Goal: Information Seeking & Learning: Compare options

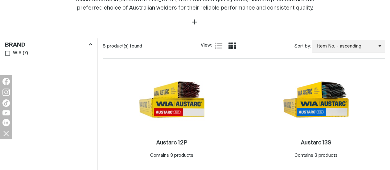
scroll to position [295, 0]
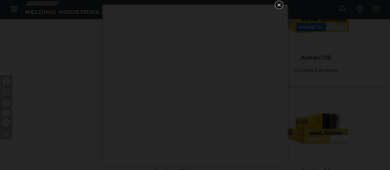
scroll to position [357, 0]
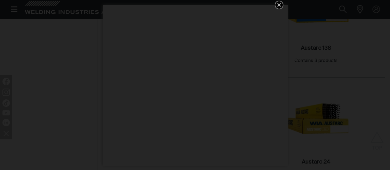
click at [279, 5] on icon "Get 5 WIA Welding Guides Free!" at bounding box center [279, 5] width 4 height 4
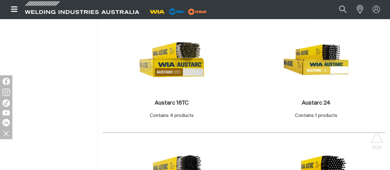
scroll to position [418, 0]
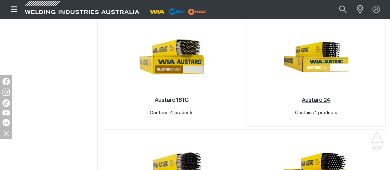
click at [302, 104] on link "Austarc 24 ." at bounding box center [316, 100] width 29 height 7
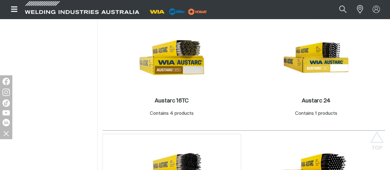
scroll to position [418, 0]
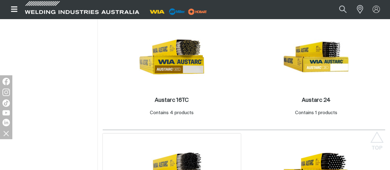
click at [205, 138] on img at bounding box center [172, 171] width 66 height 66
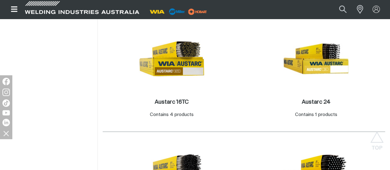
scroll to position [418, 0]
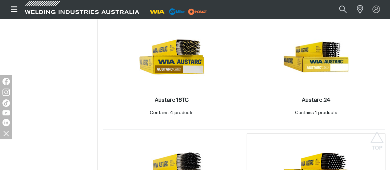
click at [341, 138] on img at bounding box center [316, 171] width 66 height 66
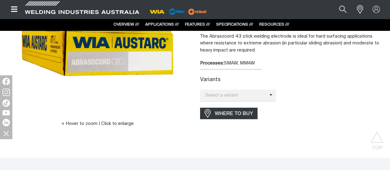
scroll to position [92, 0]
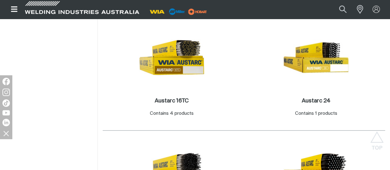
scroll to position [418, 0]
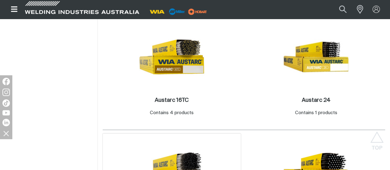
click at [205, 138] on img at bounding box center [172, 171] width 66 height 66
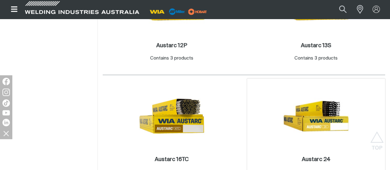
scroll to position [357, 0]
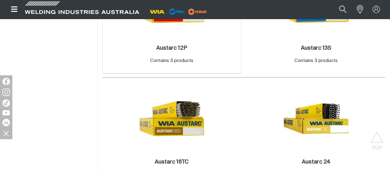
click at [142, 38] on img at bounding box center [172, 5] width 66 height 66
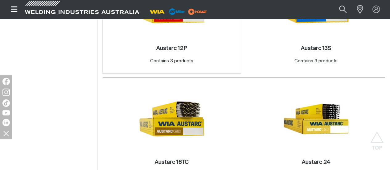
scroll to position [357, 0]
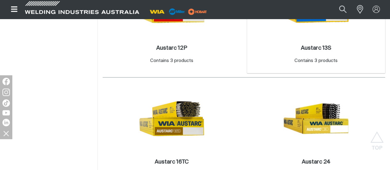
click at [283, 38] on img at bounding box center [316, 5] width 66 height 66
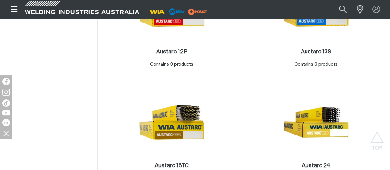
scroll to position [357, 0]
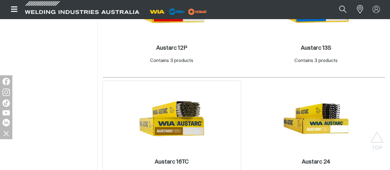
click at [205, 85] on img at bounding box center [172, 118] width 66 height 66
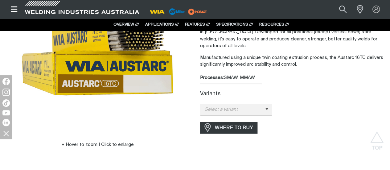
scroll to position [92, 0]
